Goal: Check status: Check status

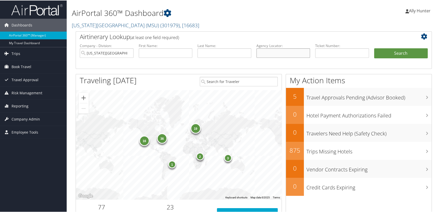
click at [276, 51] on input "text" at bounding box center [284, 52] width 54 height 9
paste input "926P22"
type input "926P22"
click at [397, 54] on button "Search" at bounding box center [401, 53] width 54 height 10
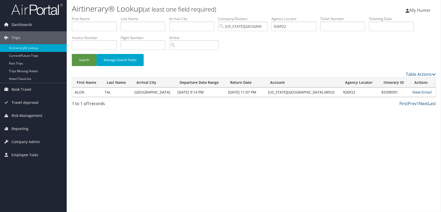
click at [414, 92] on link "View" at bounding box center [416, 92] width 8 height 5
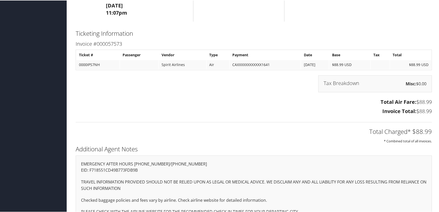
scroll to position [316, 0]
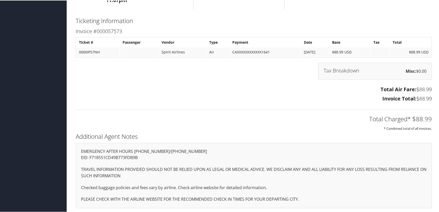
click at [123, 156] on p "EID: F718551CD49B773FDB9B" at bounding box center [254, 157] width 346 height 7
copy p "F718551CD49B773FDB9B"
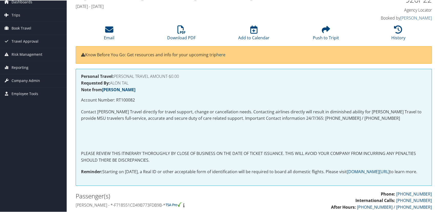
scroll to position [0, 0]
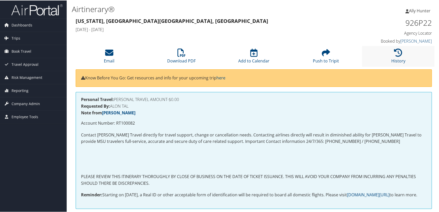
click at [399, 47] on li "History" at bounding box center [398, 55] width 72 height 21
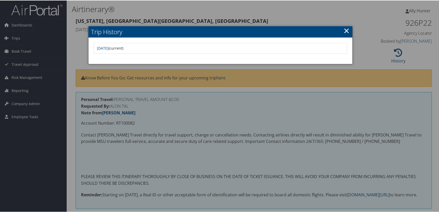
click at [241, 145] on div at bounding box center [220, 106] width 441 height 212
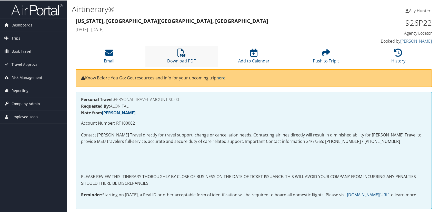
click at [180, 54] on icon at bounding box center [182, 52] width 8 height 8
